Goal: Task Accomplishment & Management: Use online tool/utility

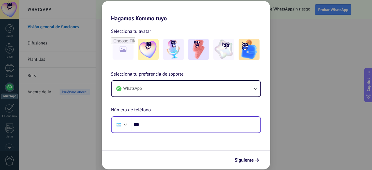
click at [168, 131] on div "Phone ***" at bounding box center [186, 124] width 150 height 17
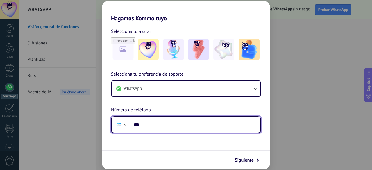
click at [170, 127] on input "***" at bounding box center [195, 124] width 129 height 13
type input "**********"
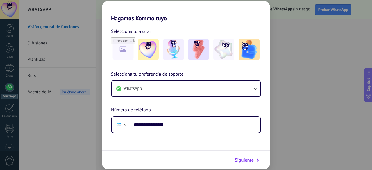
click at [247, 165] on button "Siguiente" at bounding box center [246, 160] width 29 height 10
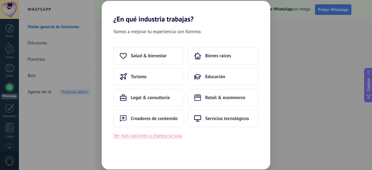
click at [173, 138] on button "Ver más opciones o ingresa la tuya" at bounding box center [147, 136] width 69 height 8
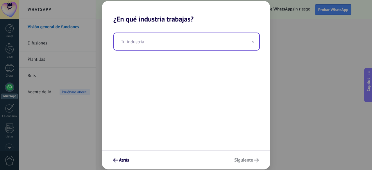
click at [212, 42] on input "text" at bounding box center [186, 41] width 145 height 17
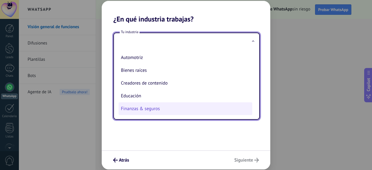
click at [189, 112] on li "Finanzas & seguros" at bounding box center [185, 108] width 134 height 13
type input "**********"
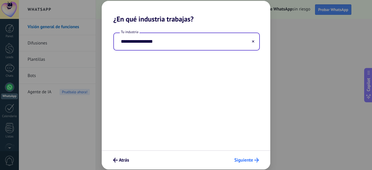
click at [241, 162] on span "Siguiente" at bounding box center [243, 160] width 19 height 4
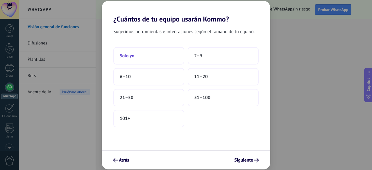
click at [170, 57] on button "Solo yo" at bounding box center [148, 55] width 71 height 17
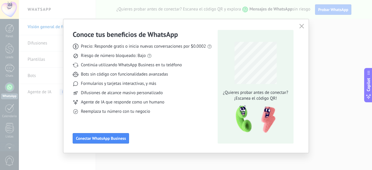
click at [168, 109] on div "Reemplaza tu número con tu negocio" at bounding box center [142, 112] width 139 height 6
click at [94, 141] on button "Conectar WhatsApp Business" at bounding box center [101, 138] width 56 height 10
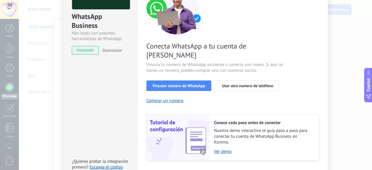
scroll to position [57, 0]
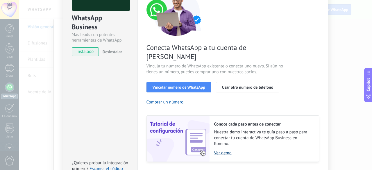
click at [226, 150] on link "Ver demo" at bounding box center [263, 153] width 99 height 6
click at [204, 82] on button "Vincular número de WhatsApp" at bounding box center [178, 87] width 65 height 10
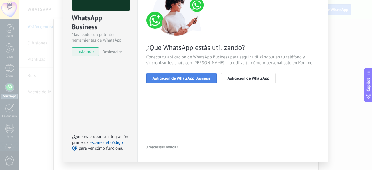
click at [205, 74] on button "Aplicación de WhatsApp Business" at bounding box center [181, 78] width 70 height 10
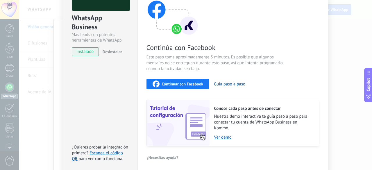
click at [206, 85] on button "Continuar con Facebook" at bounding box center [177, 84] width 63 height 10
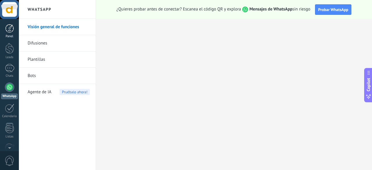
click at [11, 35] on div "Panel" at bounding box center [9, 37] width 17 height 4
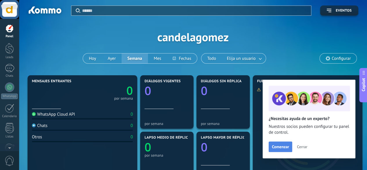
click at [282, 147] on span "Comenzar" at bounding box center [280, 147] width 17 height 4
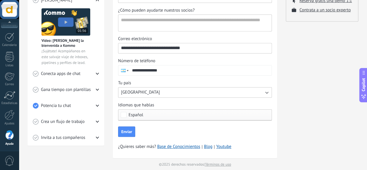
scroll to position [120, 0]
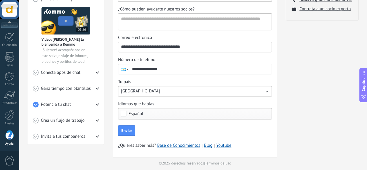
click at [260, 93] on button "[GEOGRAPHIC_DATA]" at bounding box center [195, 91] width 154 height 10
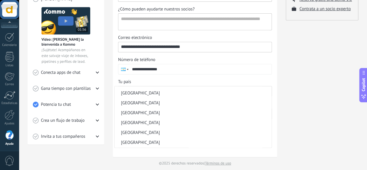
scroll to position [134, 0]
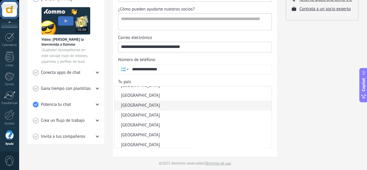
click at [228, 101] on li "[GEOGRAPHIC_DATA]" at bounding box center [193, 105] width 157 height 10
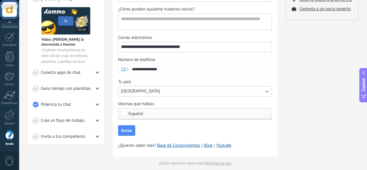
click at [300, 113] on div "💎 Prueba gratis en curso Días restantes 14 Suscríbete ahora Obtener ayuda Pregu…" at bounding box center [322, 37] width 73 height 258
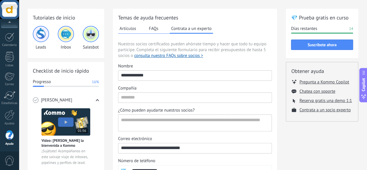
scroll to position [0, 0]
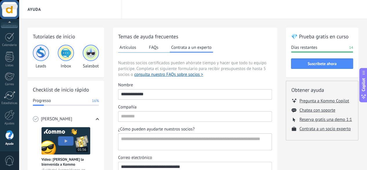
click at [158, 46] on button "FAQs" at bounding box center [153, 47] width 12 height 9
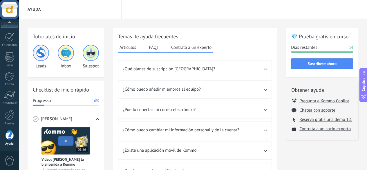
click at [267, 68] on icon at bounding box center [265, 69] width 3 height 2
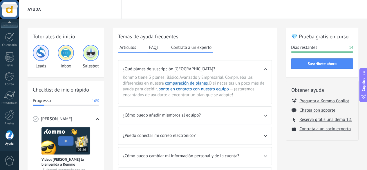
click at [267, 68] on icon at bounding box center [265, 69] width 3 height 2
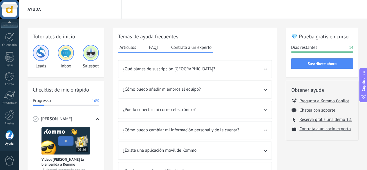
click at [267, 111] on div "¿Puedo conectar mi correo electrónico?" at bounding box center [194, 109] width 153 height 17
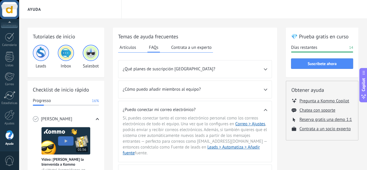
click at [267, 111] on div "¿Puedo conectar mi correo electrónico?" at bounding box center [194, 108] width 153 height 14
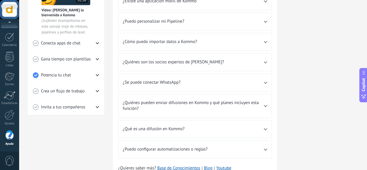
scroll to position [149, 0]
click at [264, 42] on div "¿Cómo puedo importar datos a Kommo?" at bounding box center [194, 41] width 153 height 17
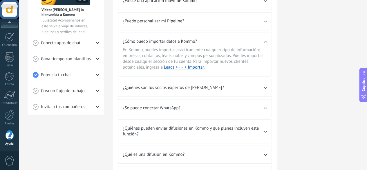
click at [264, 42] on div "¿Cómo puedo importar datos a Kommo?" at bounding box center [194, 40] width 153 height 14
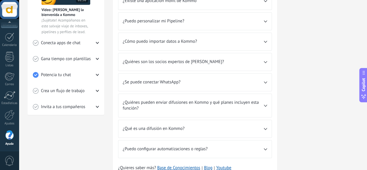
scroll to position [174, 0]
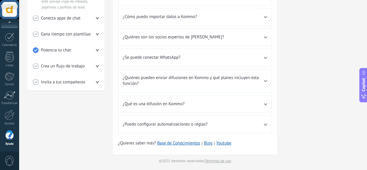
click at [184, 123] on span "¿Puedo configurar automatizaciones o reglas?" at bounding box center [193, 124] width 141 height 6
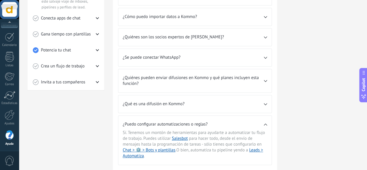
click at [300, 124] on div "💎 Prueba gratis en curso Días restantes 14 Suscríbete ahora Obtener ayuda Pregu…" at bounding box center [322, 24] width 73 height 342
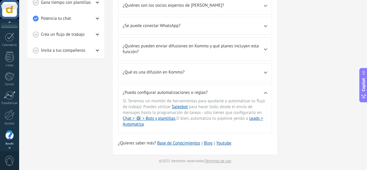
scroll to position [67, 0]
click at [9, 29] on div "WhatsApp" at bounding box center [9, 29] width 17 height 6
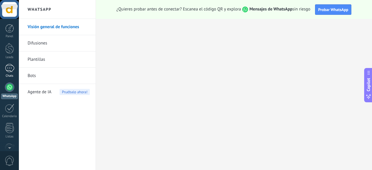
click at [13, 65] on div at bounding box center [9, 68] width 9 height 8
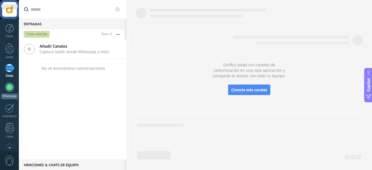
click at [14, 85] on link "WhatsApp" at bounding box center [9, 90] width 19 height 17
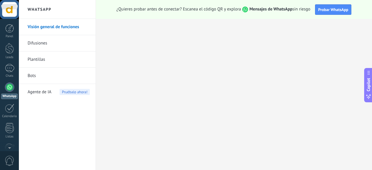
click at [65, 39] on link "Difusiones" at bounding box center [59, 43] width 62 height 16
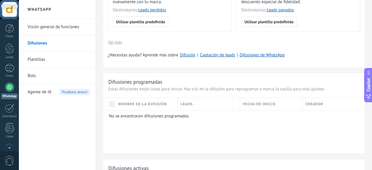
scroll to position [71, 0]
